Goal: Information Seeking & Learning: Learn about a topic

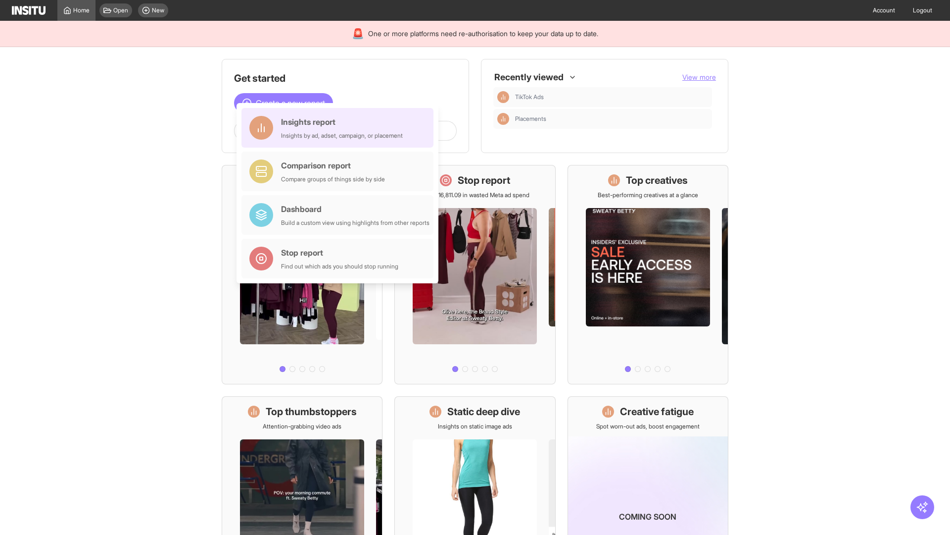
click at [340, 128] on div "Insights report Insights by ad, adset, campaign, or placement" at bounding box center [342, 128] width 122 height 24
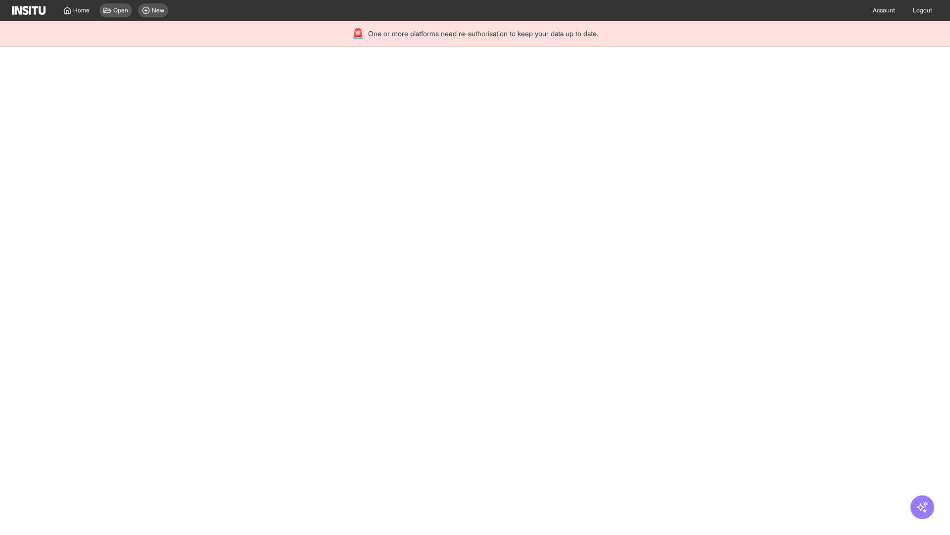
select select "**"
